Goal: Task Accomplishment & Management: Manage account settings

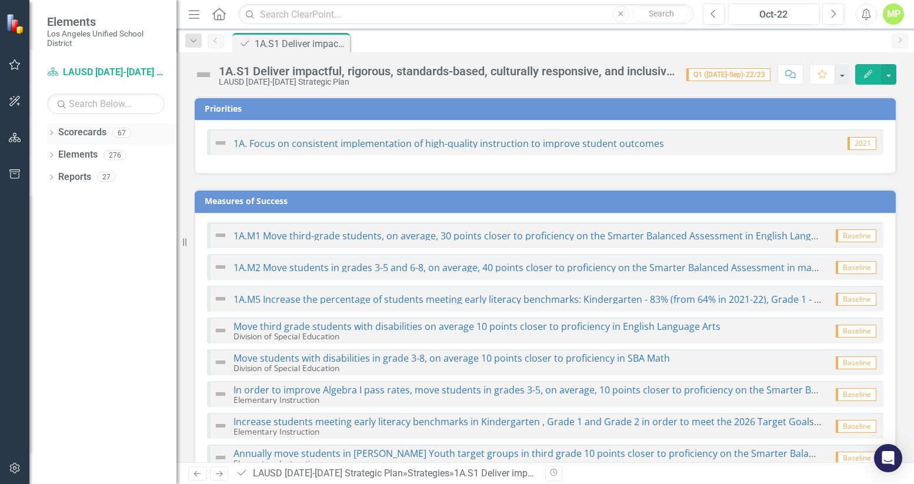
click at [79, 131] on link "Scorecards" at bounding box center [82, 133] width 48 height 14
click at [51, 134] on icon at bounding box center [51, 132] width 3 height 5
click at [56, 156] on icon "Dropdown" at bounding box center [57, 154] width 9 height 7
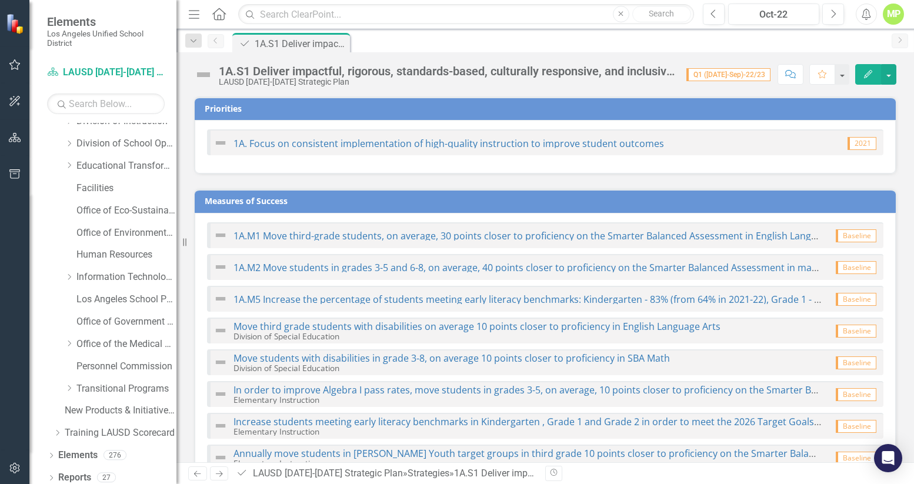
scroll to position [151, 0]
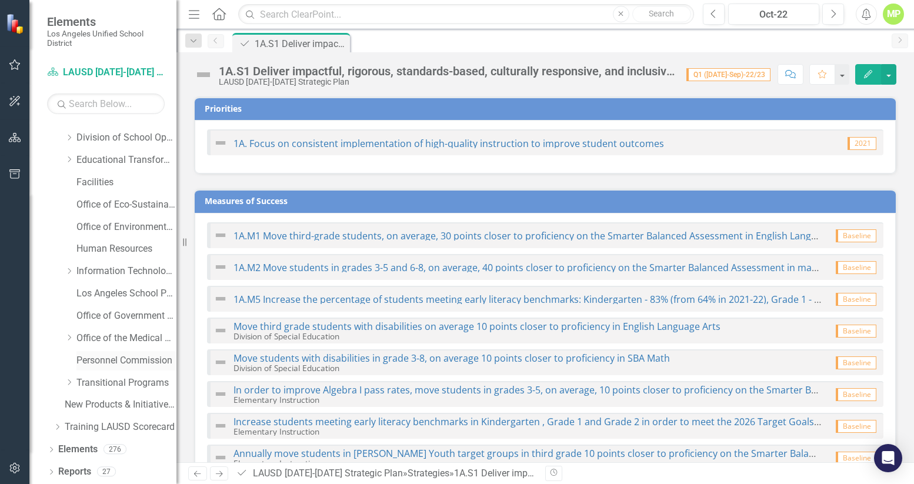
click at [91, 369] on div "Personnel Commission" at bounding box center [126, 360] width 100 height 19
click at [106, 362] on link "Personnel Commission" at bounding box center [126, 361] width 100 height 14
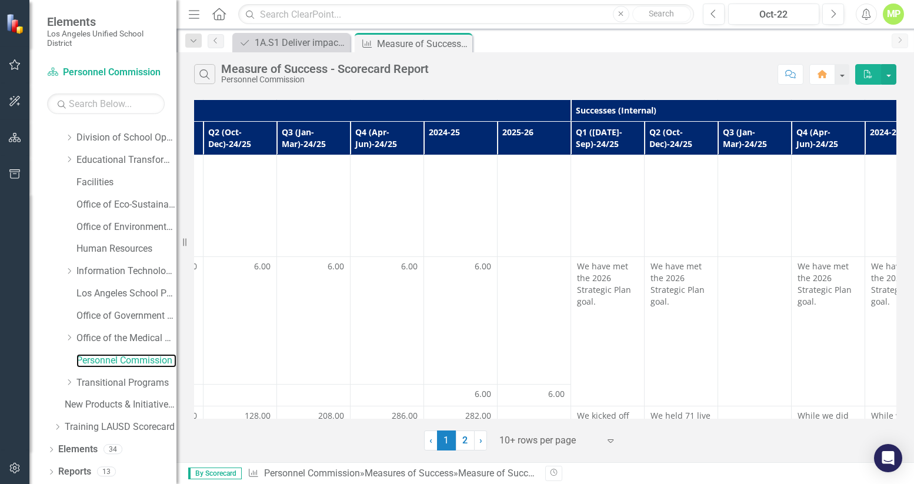
scroll to position [579, 506]
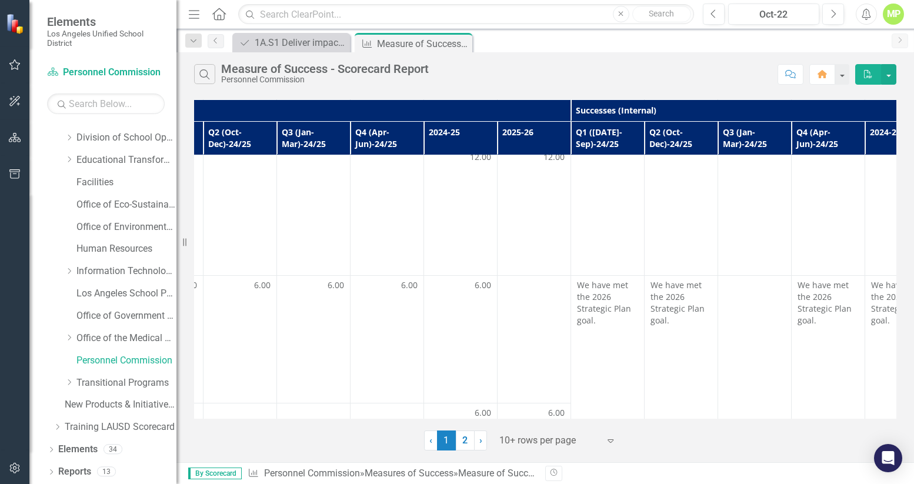
click at [477, 429] on span "282.00" at bounding box center [478, 435] width 26 height 12
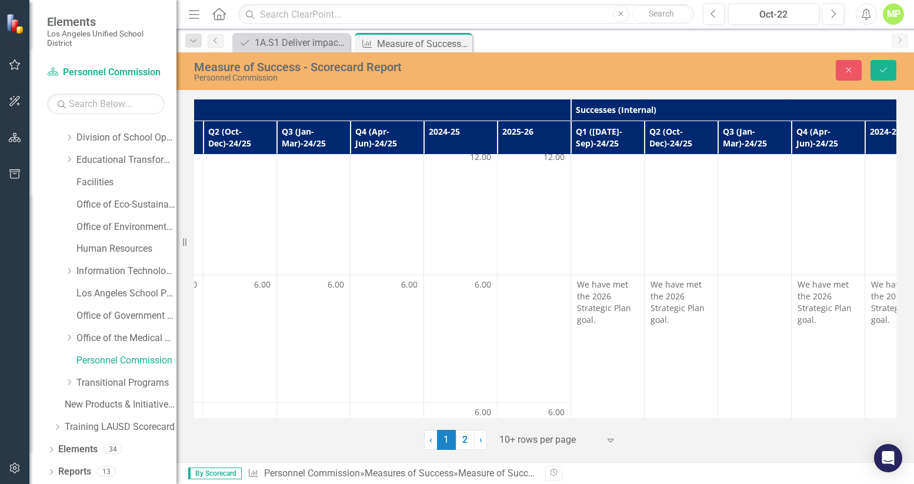
click at [465, 428] on input "282" at bounding box center [460, 439] width 61 height 22
type input "286"
click button "Save" at bounding box center [884, 70] width 26 height 21
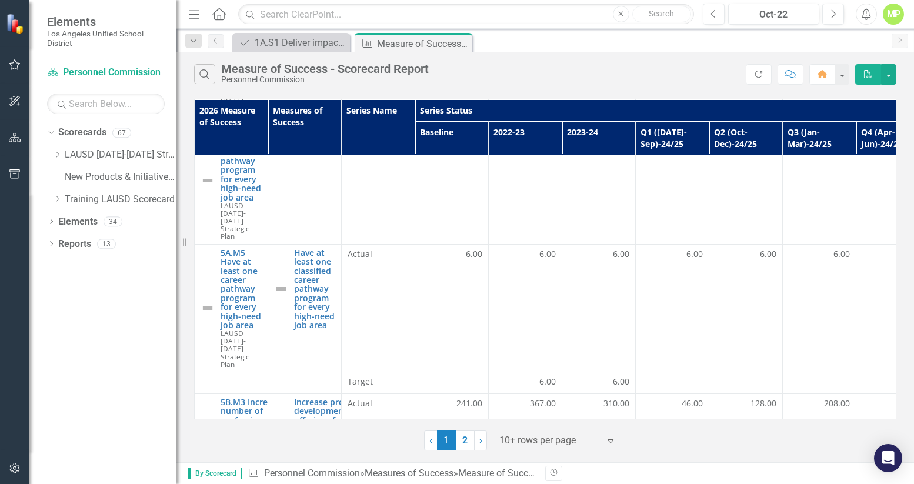
scroll to position [602, 0]
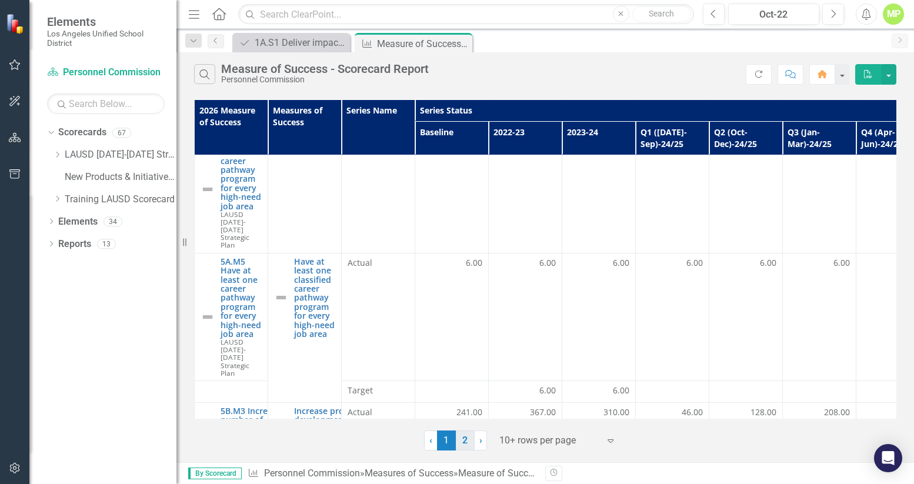
click at [467, 439] on link "2" at bounding box center [465, 441] width 19 height 20
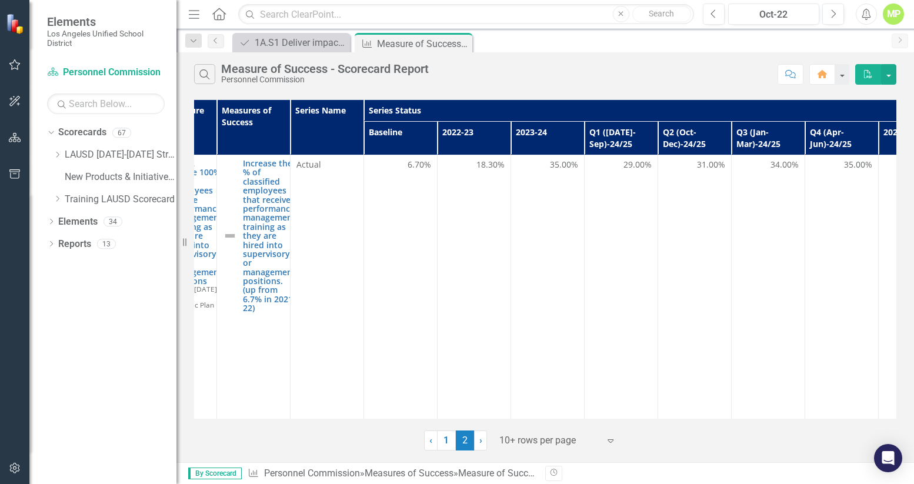
scroll to position [0, 231]
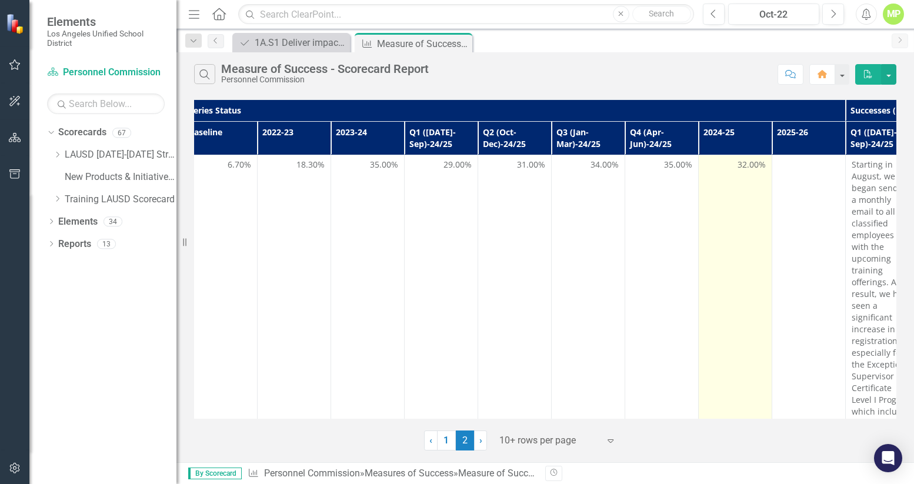
click at [745, 177] on td "32.00%" at bounding box center [736, 308] width 74 height 307
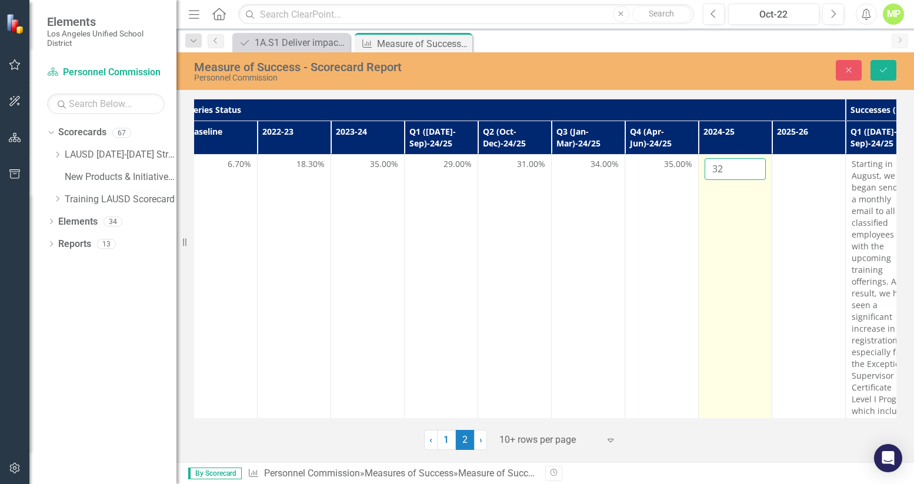
click at [738, 171] on input "32" at bounding box center [735, 169] width 61 height 22
type input "35"
click button "Save" at bounding box center [884, 70] width 26 height 21
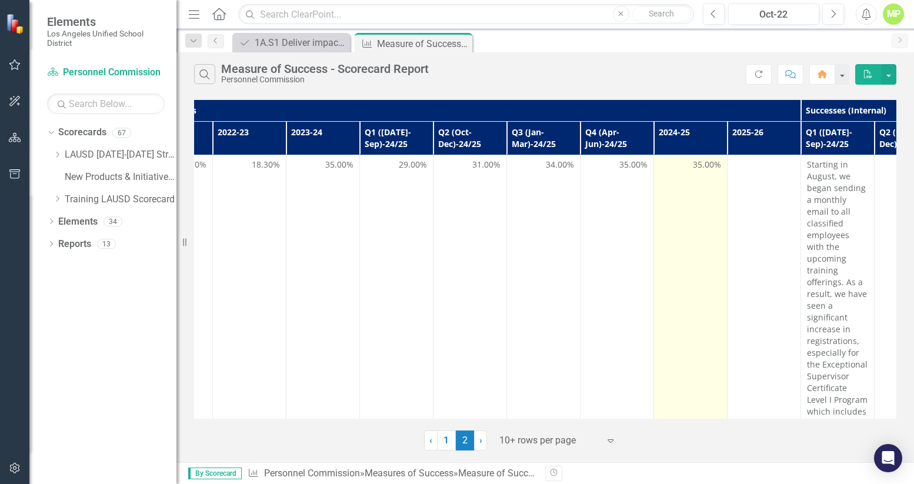
scroll to position [0, 282]
